Goal: Browse casually

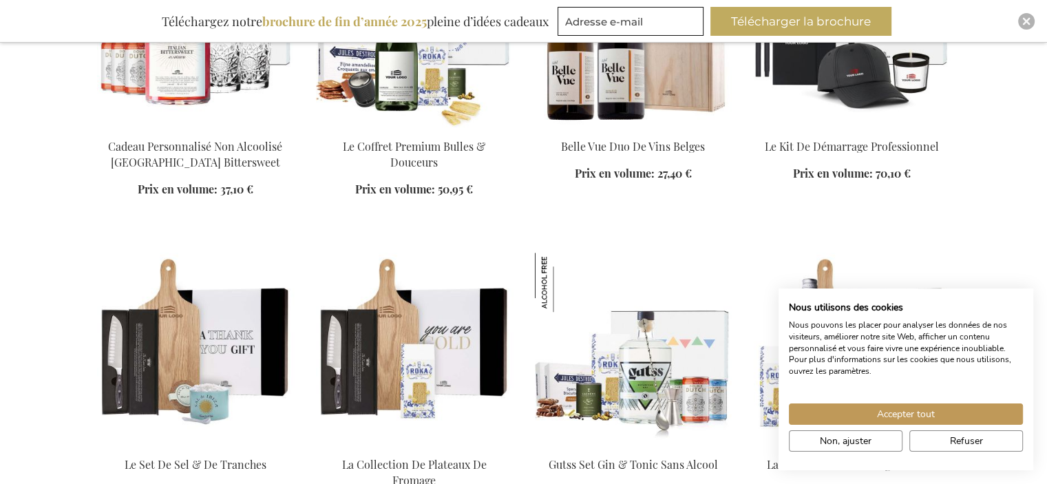
scroll to position [1127, 0]
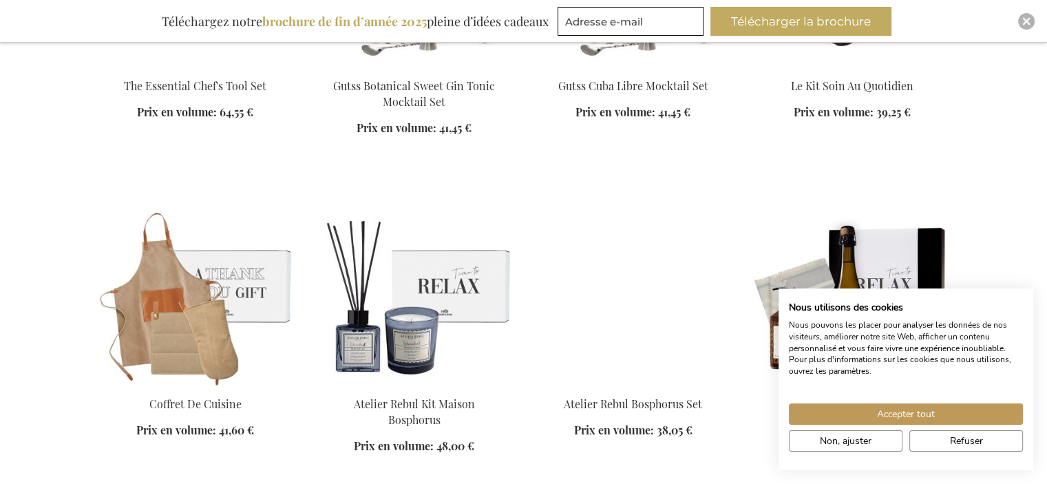
scroll to position [1734, 0]
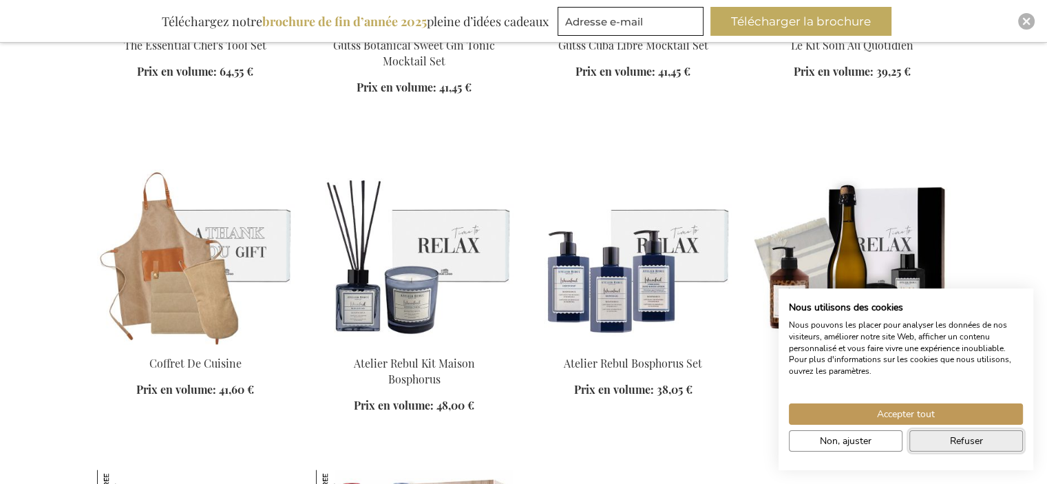
click at [971, 436] on span "Refuser" at bounding box center [966, 441] width 33 height 14
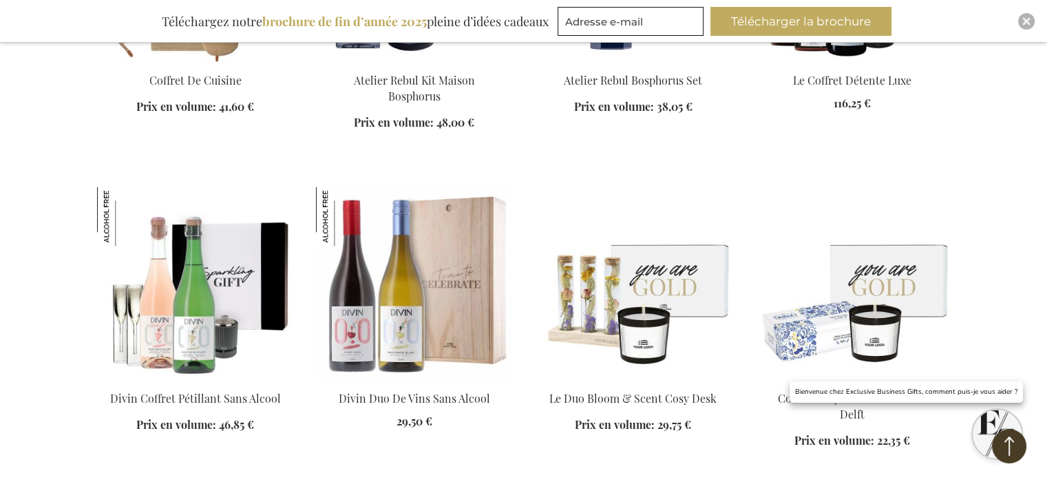
scroll to position [2048, 0]
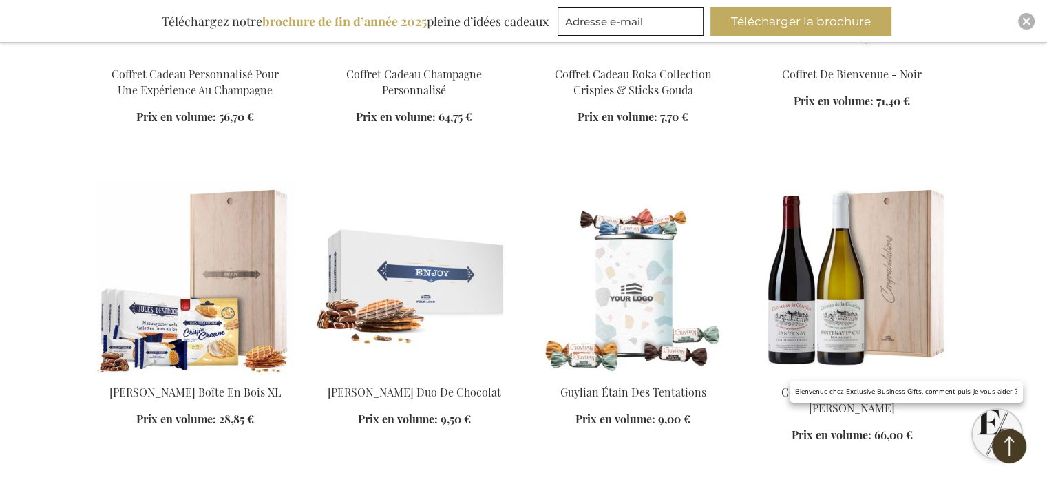
scroll to position [3012, 0]
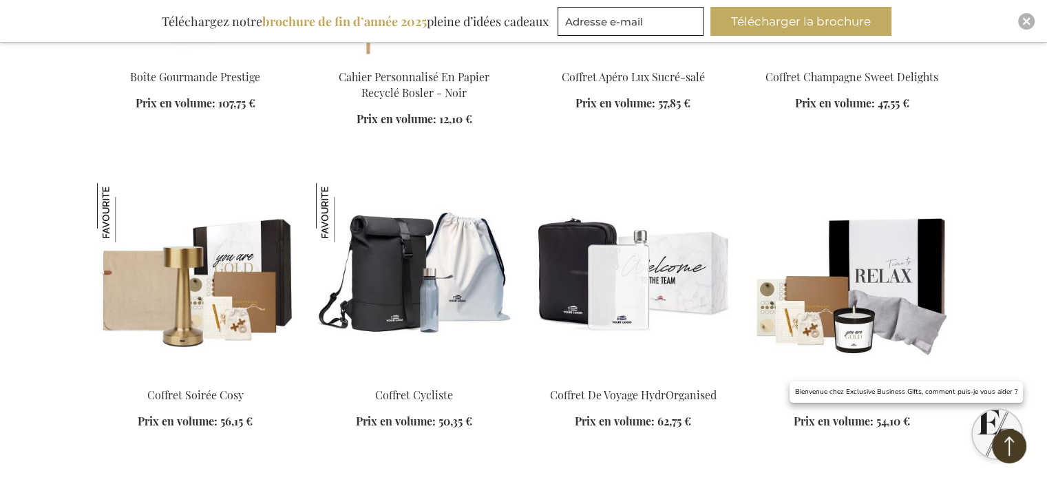
scroll to position [4039, 0]
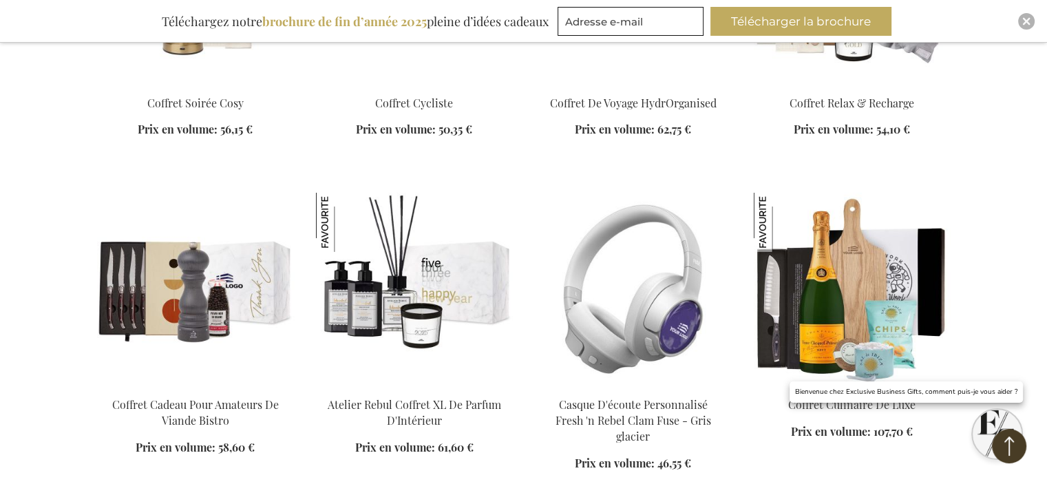
scroll to position [4226, 0]
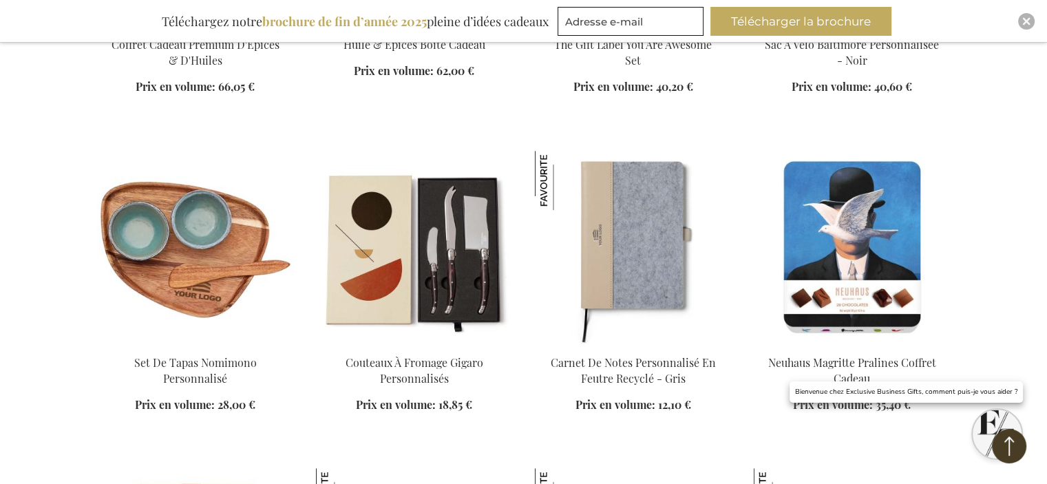
scroll to position [5915, 0]
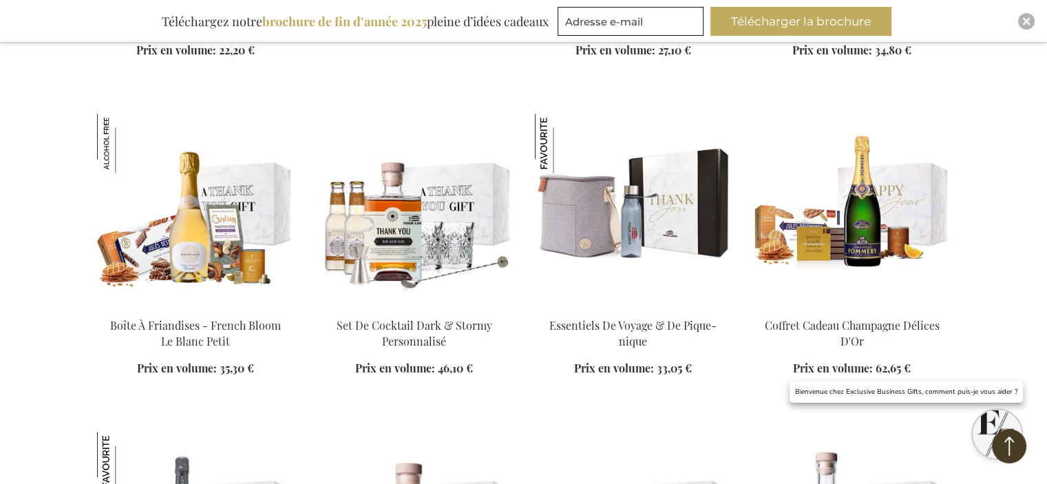
scroll to position [6885, 0]
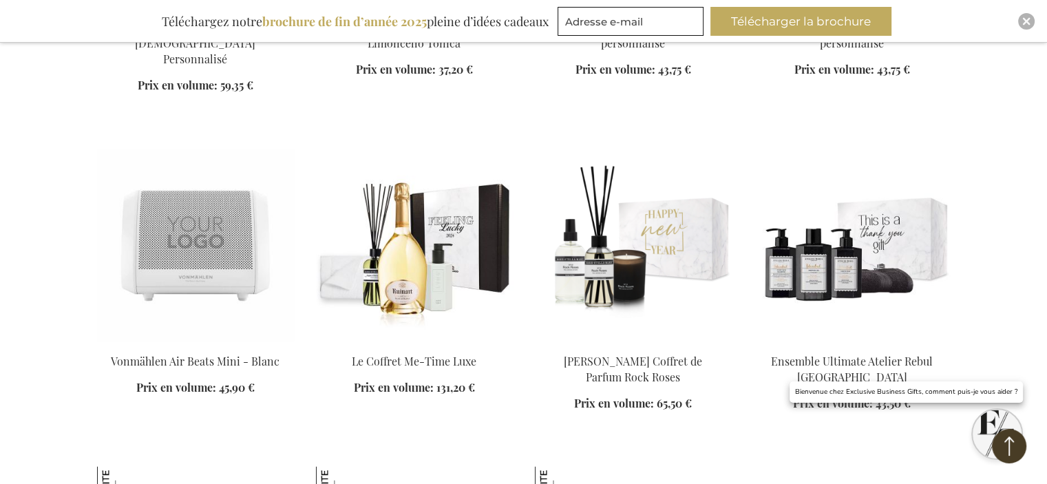
scroll to position [7940, 0]
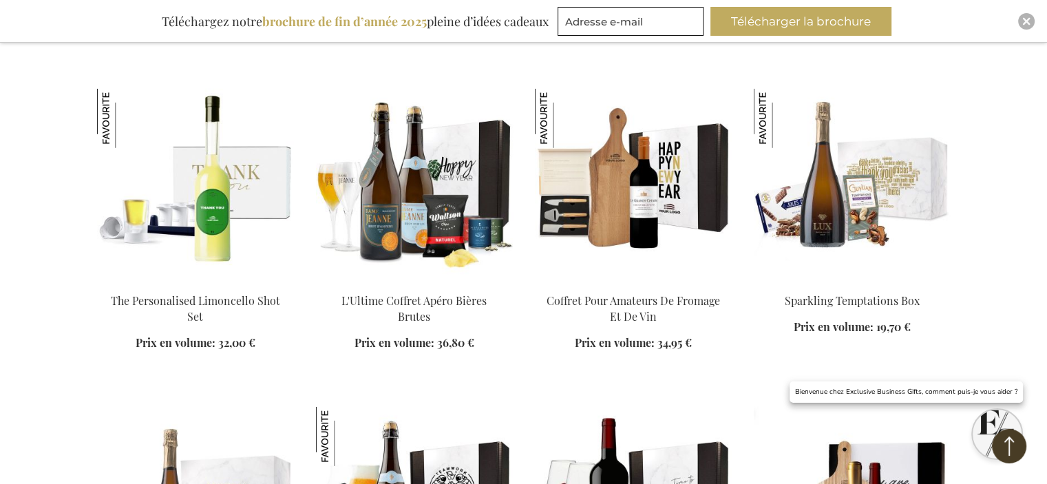
scroll to position [9218, 0]
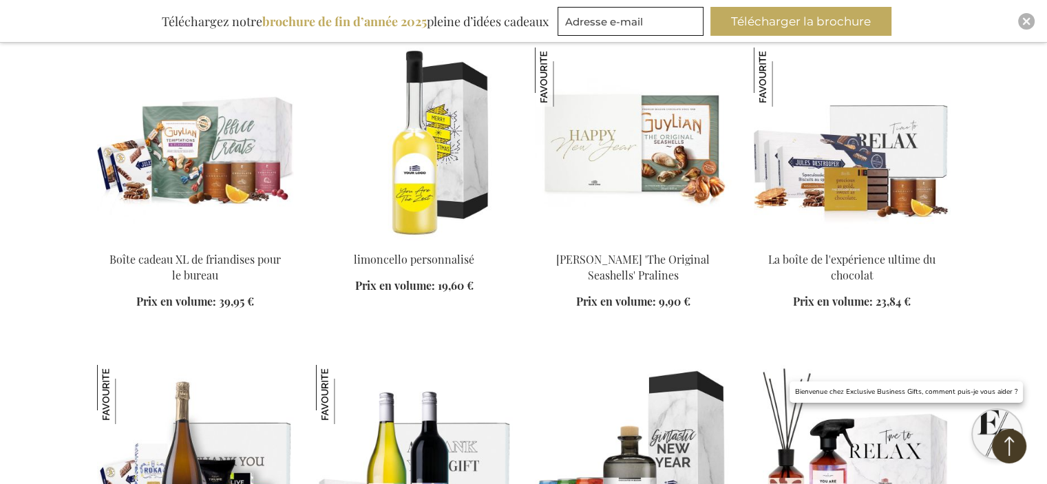
scroll to position [9760, 0]
